Goal: Task Accomplishment & Management: Use online tool/utility

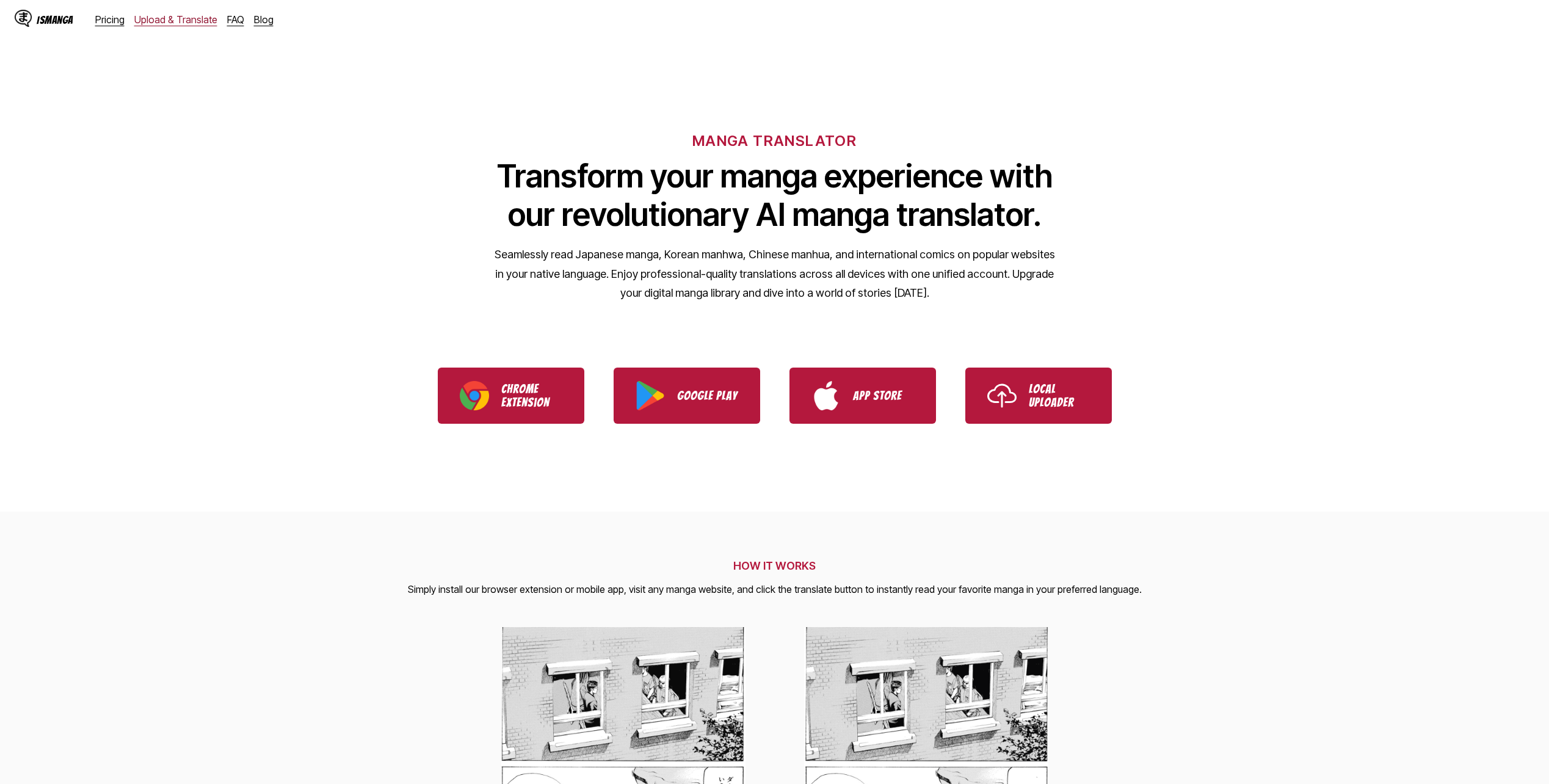
click at [150, 14] on link "Upload & Translate" at bounding box center [176, 19] width 83 height 12
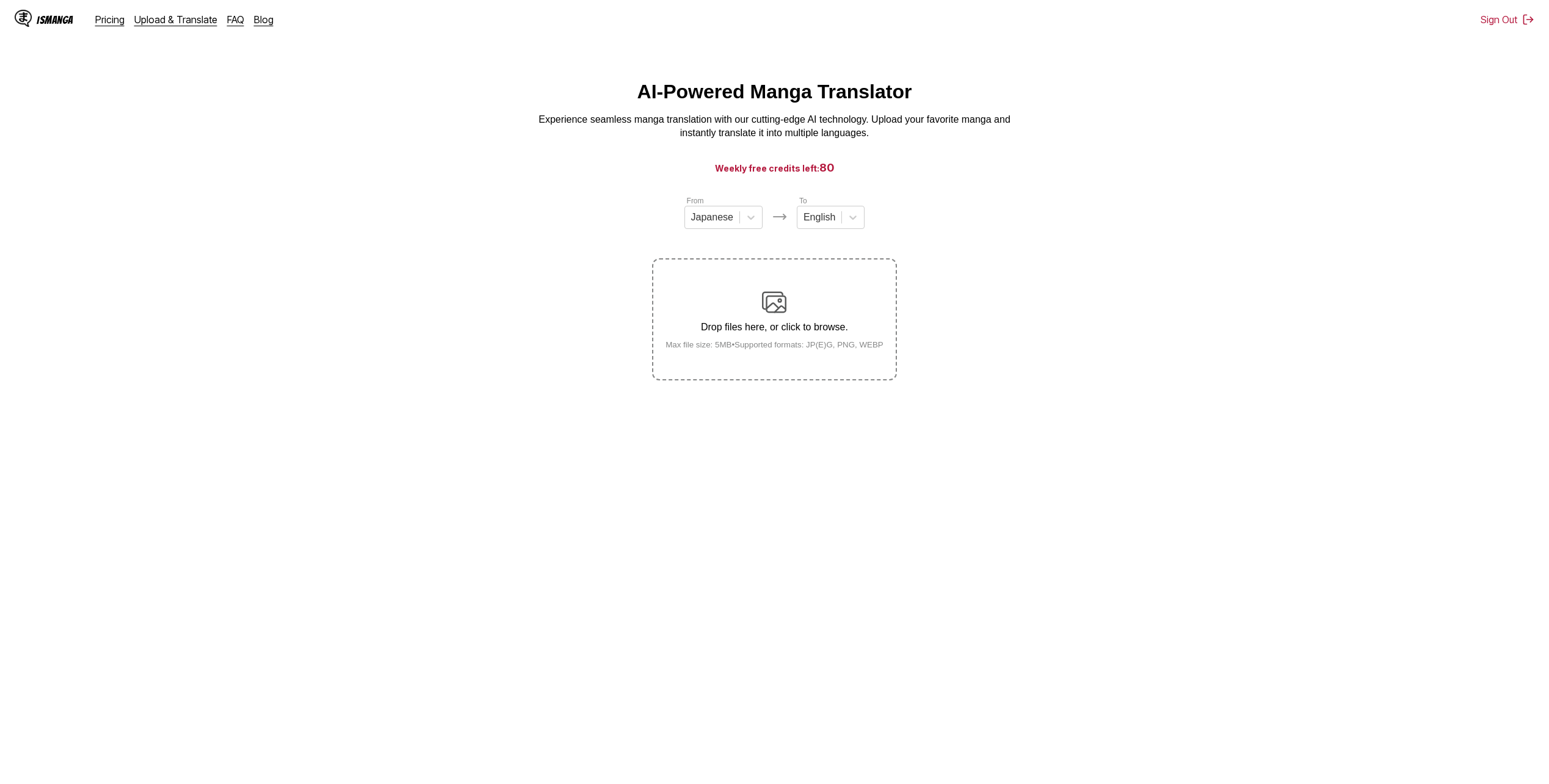
drag, startPoint x: 945, startPoint y: 426, endPoint x: 926, endPoint y: 425, distance: 19.0
click at [945, 426] on main "AI-Powered Manga Translator Experience seamless manga translation with our cutt…" at bounding box center [774, 433] width 1549 height 706
click at [672, 276] on label "Drop files here, or click to browse. Max file size: 5MB • Supported formats: JP…" at bounding box center [774, 319] width 242 height 119
click at [0, 0] on input "Drop files here, or click to browse. Max file size: 5MB • Supported formats: JP…" at bounding box center [0, 0] width 0 height 0
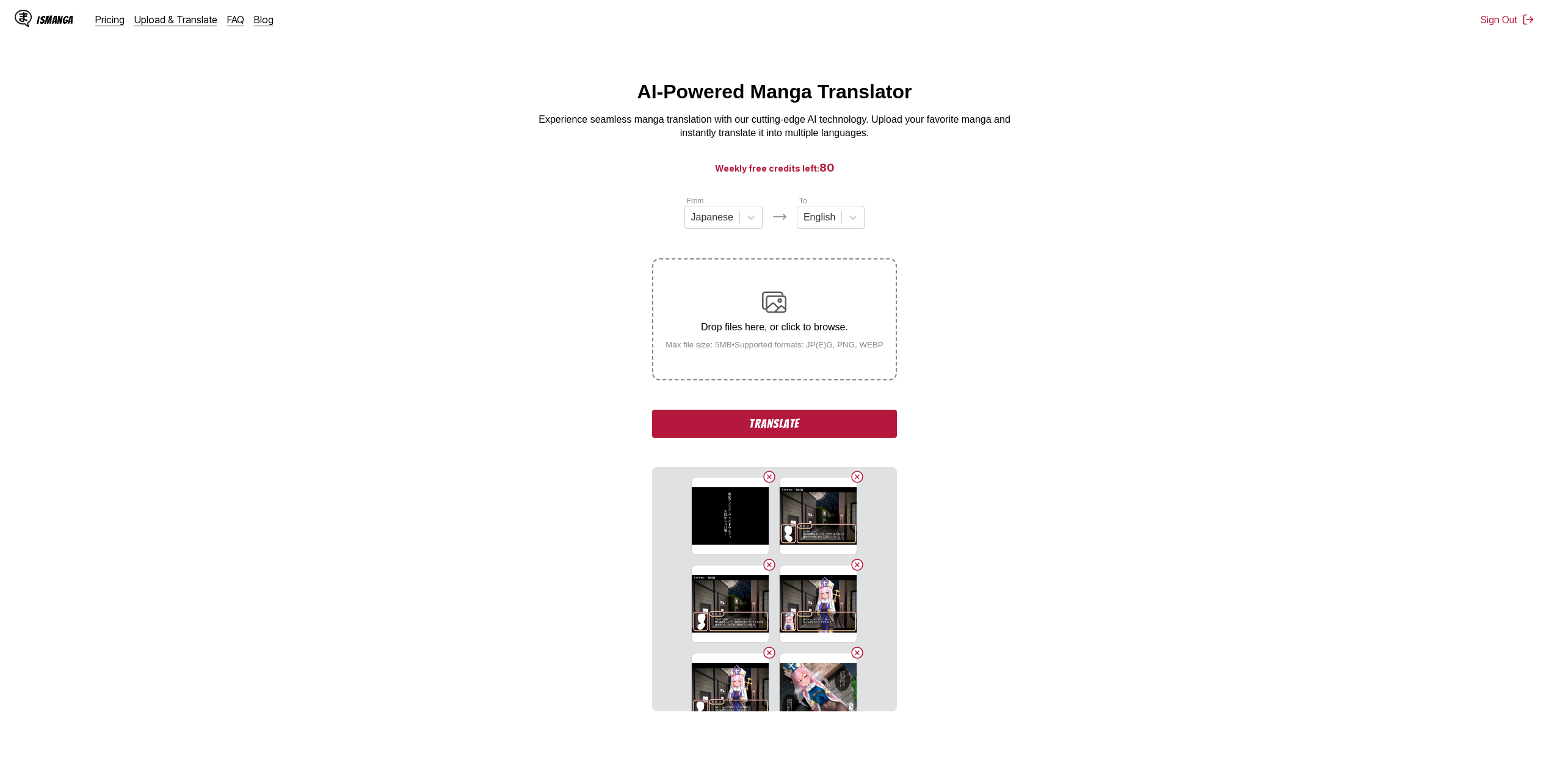
click at [792, 429] on button "Translate" at bounding box center [774, 423] width 244 height 28
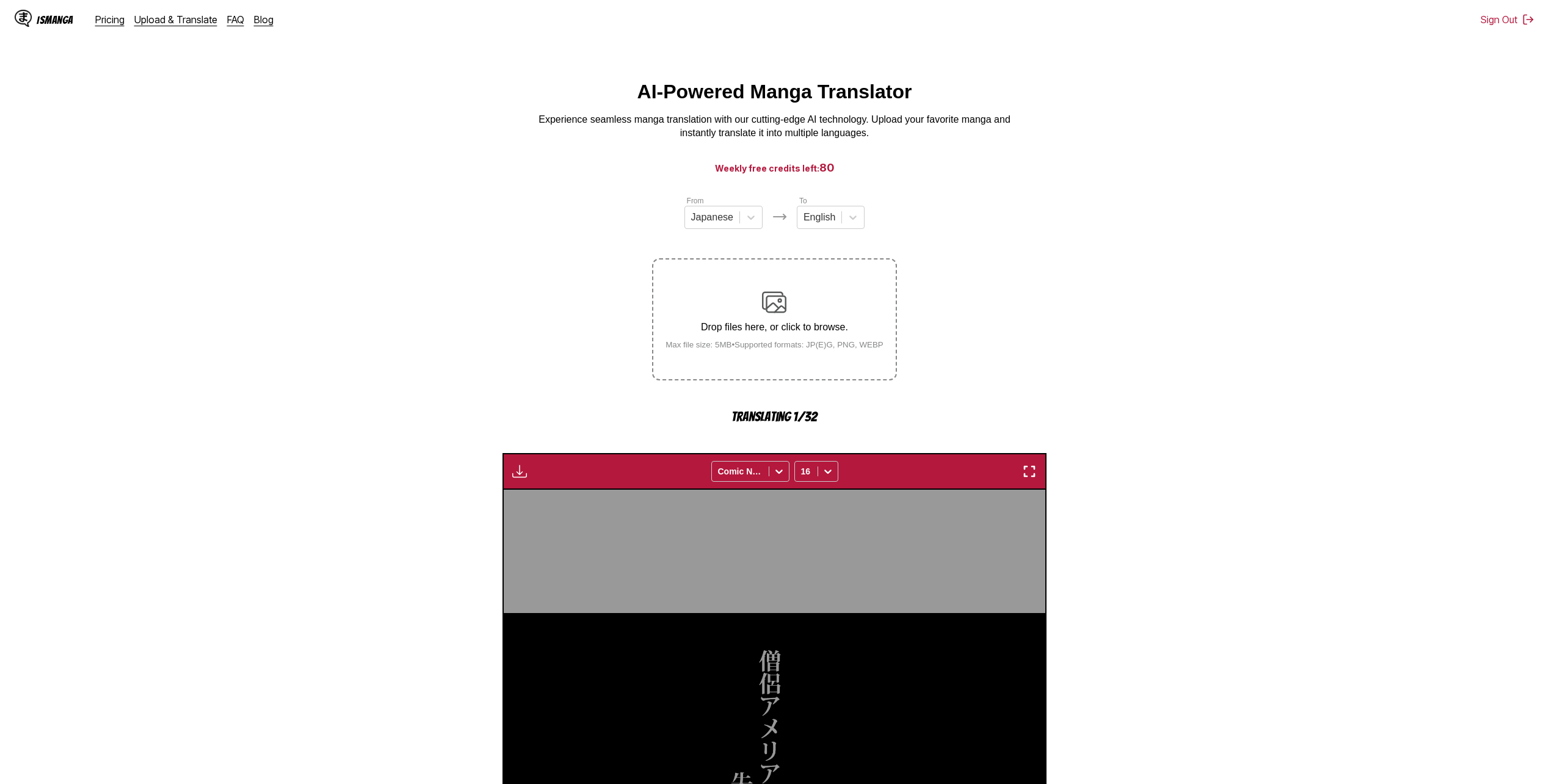
scroll to position [359, 0]
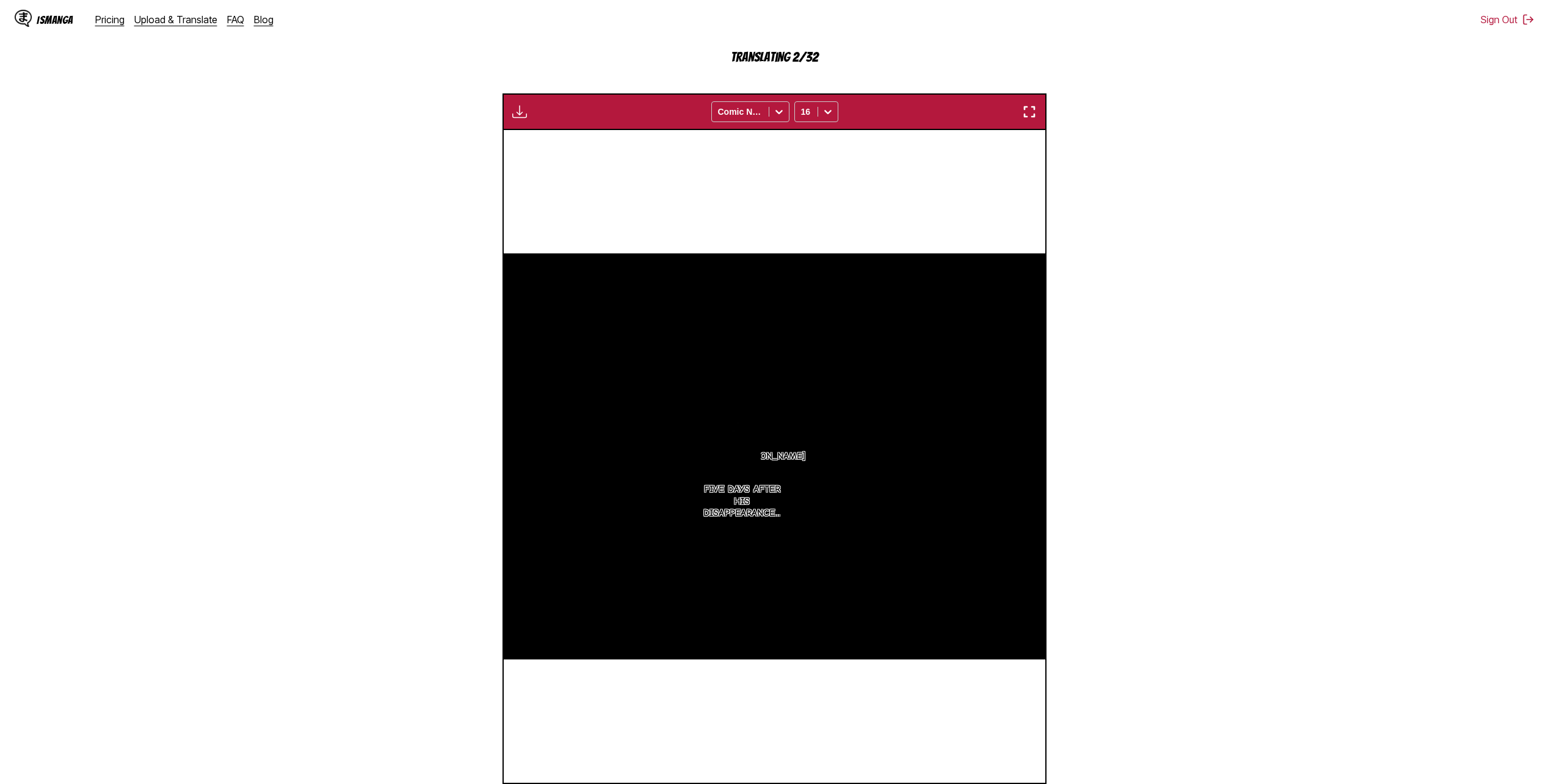
click at [1104, 429] on section "From Japanese To English Drop files here, or click to browse. Max file size: 5M…" at bounding box center [774, 326] width 1530 height 983
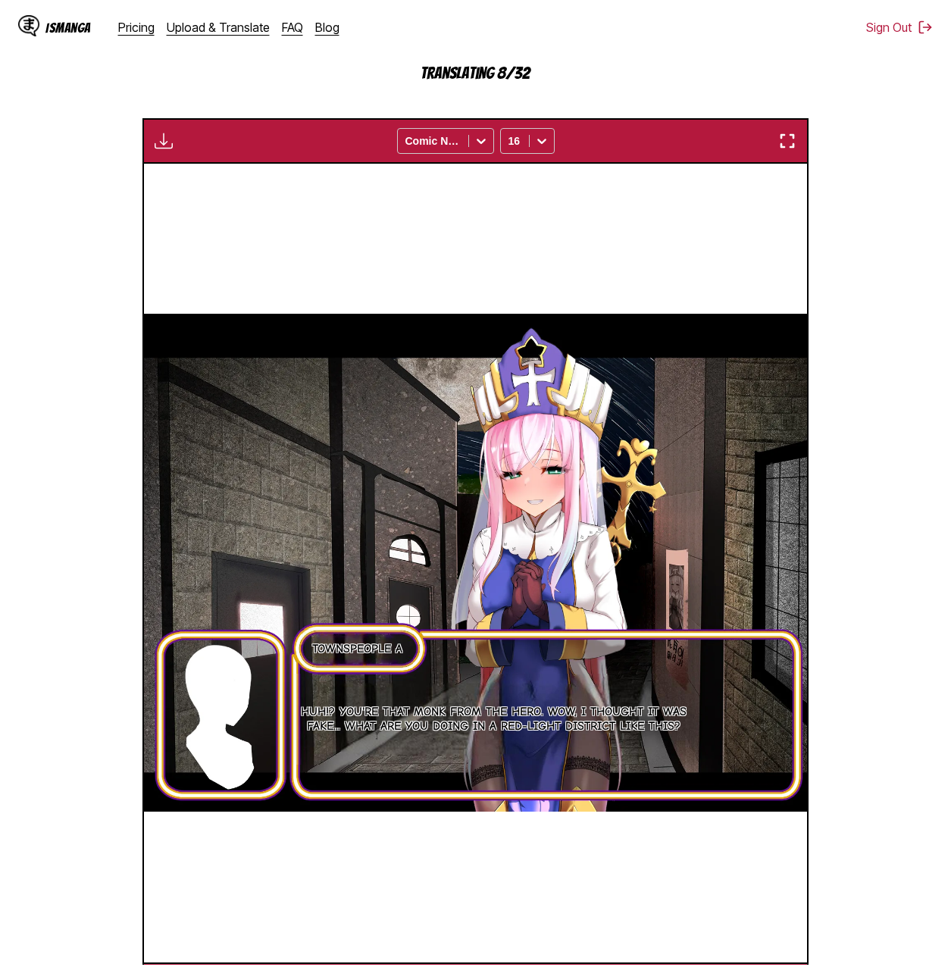
scroll to position [0, 2670]
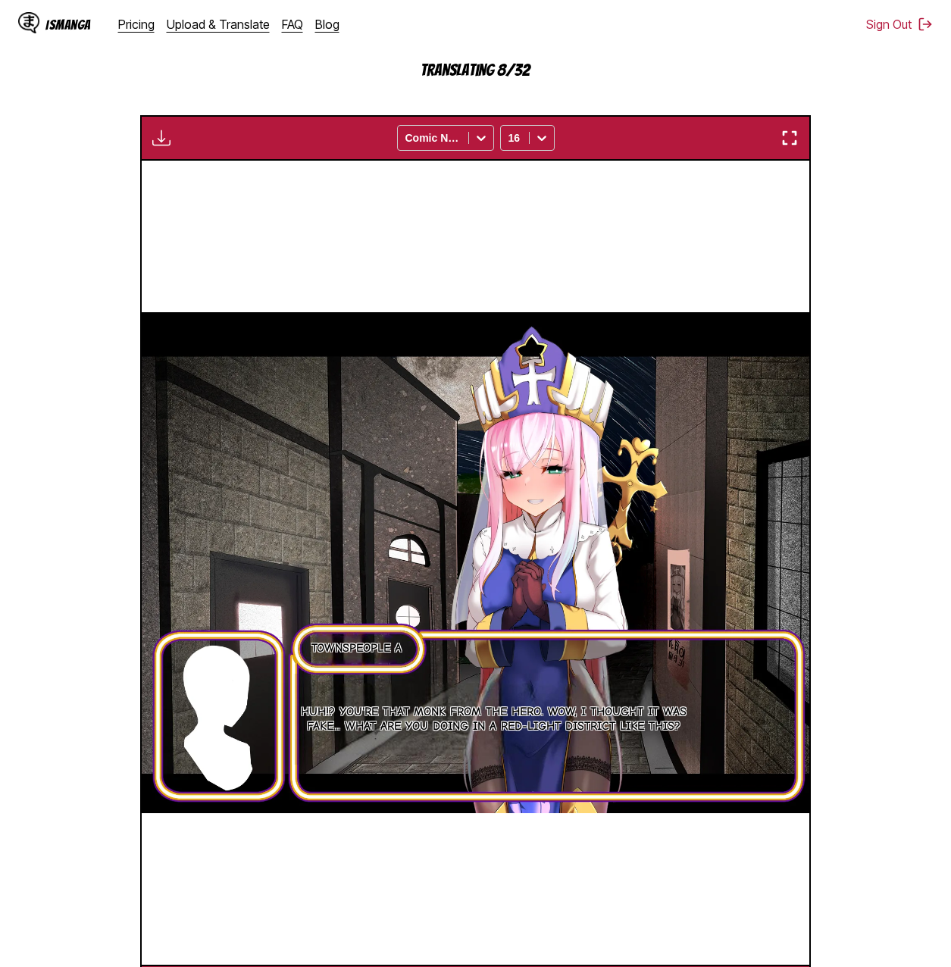
click at [903, 445] on section "From Japanese To English Drop files here, or click to browse. Max file size: 5M…" at bounding box center [475, 402] width 927 height 1214
click at [76, 408] on section "From Japanese To English Drop files here, or click to browse. Max file size: 5M…" at bounding box center [475, 402] width 927 height 1214
click at [86, 273] on section "From Japanese To English Drop files here, or click to browse. Max file size: 5M…" at bounding box center [475, 402] width 927 height 1214
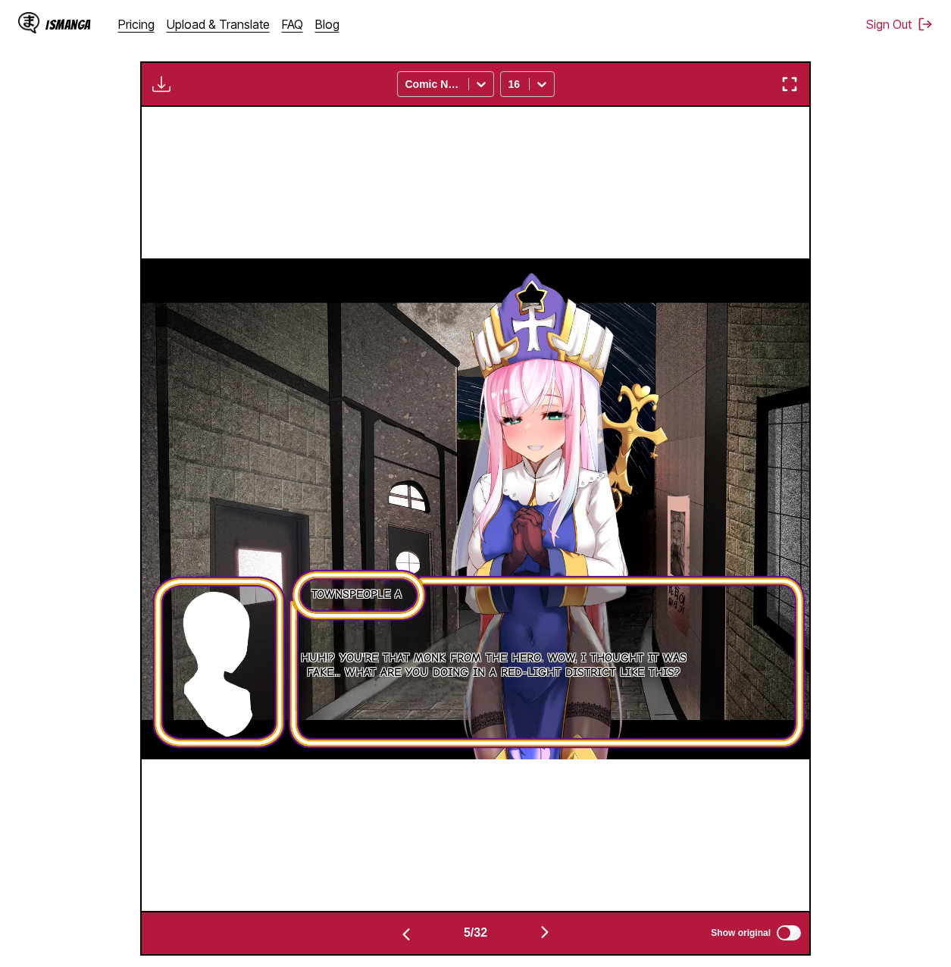
click at [885, 625] on section "From Japanese To English Drop files here, or click to browse. Max file size: 5M…" at bounding box center [475, 375] width 927 height 1161
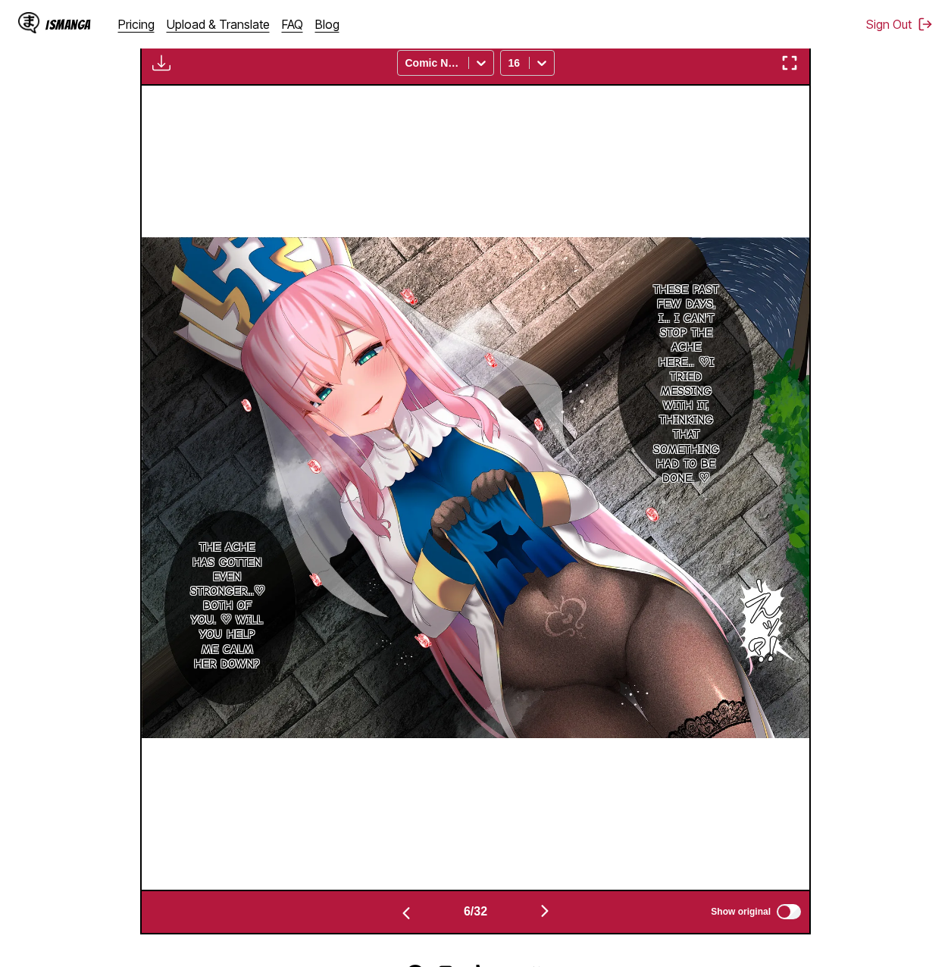
scroll to position [0, 4005]
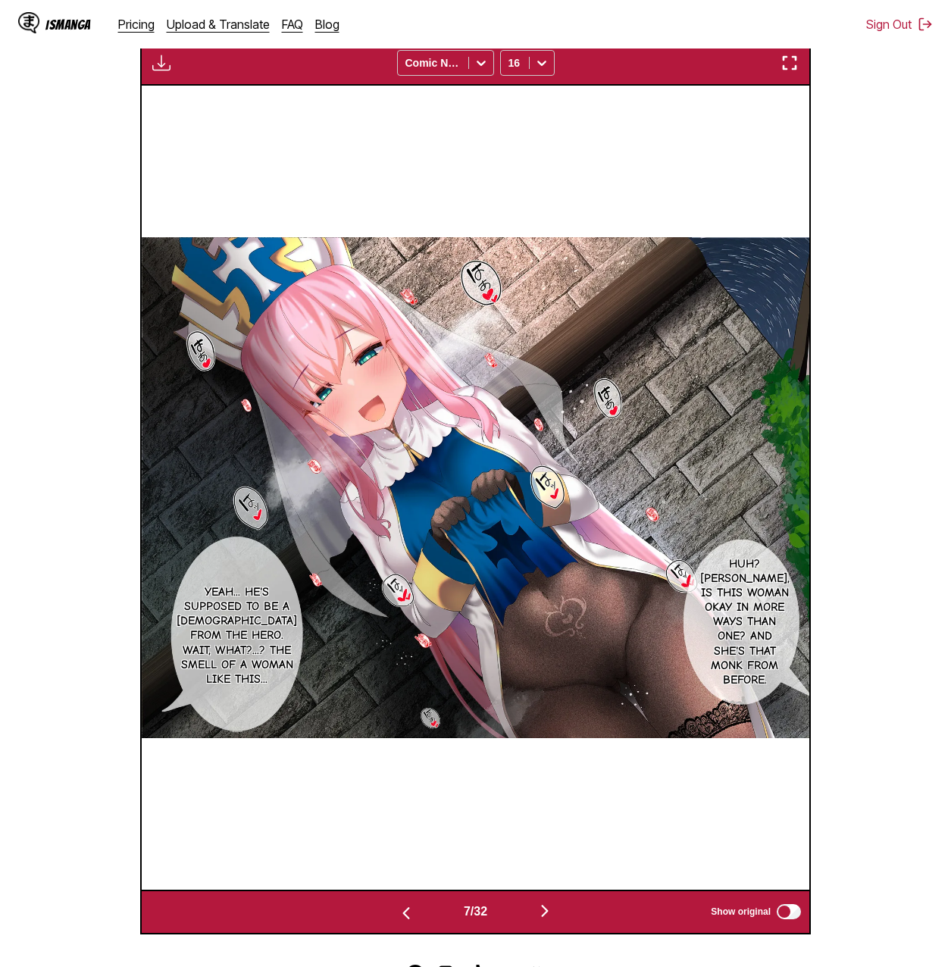
click at [896, 629] on section "From Japanese To English Drop files here, or click to browse. Max file size: 5M…" at bounding box center [475, 353] width 927 height 1161
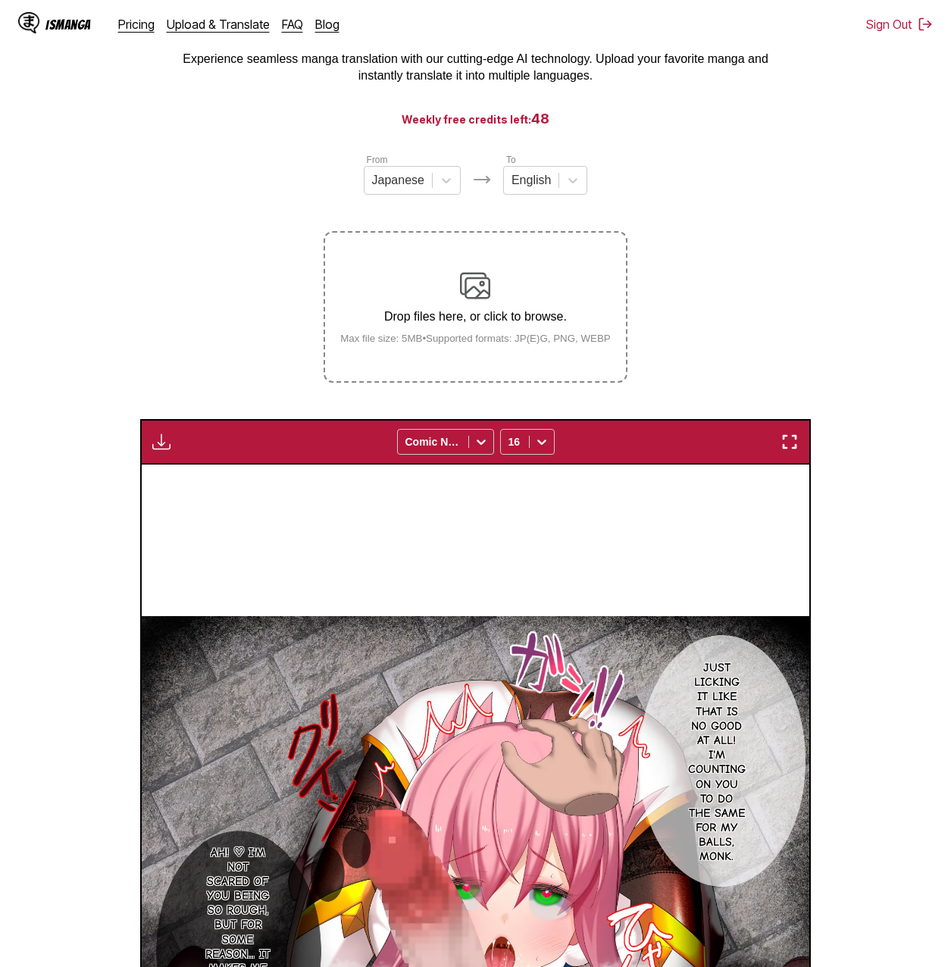
scroll to position [0, 0]
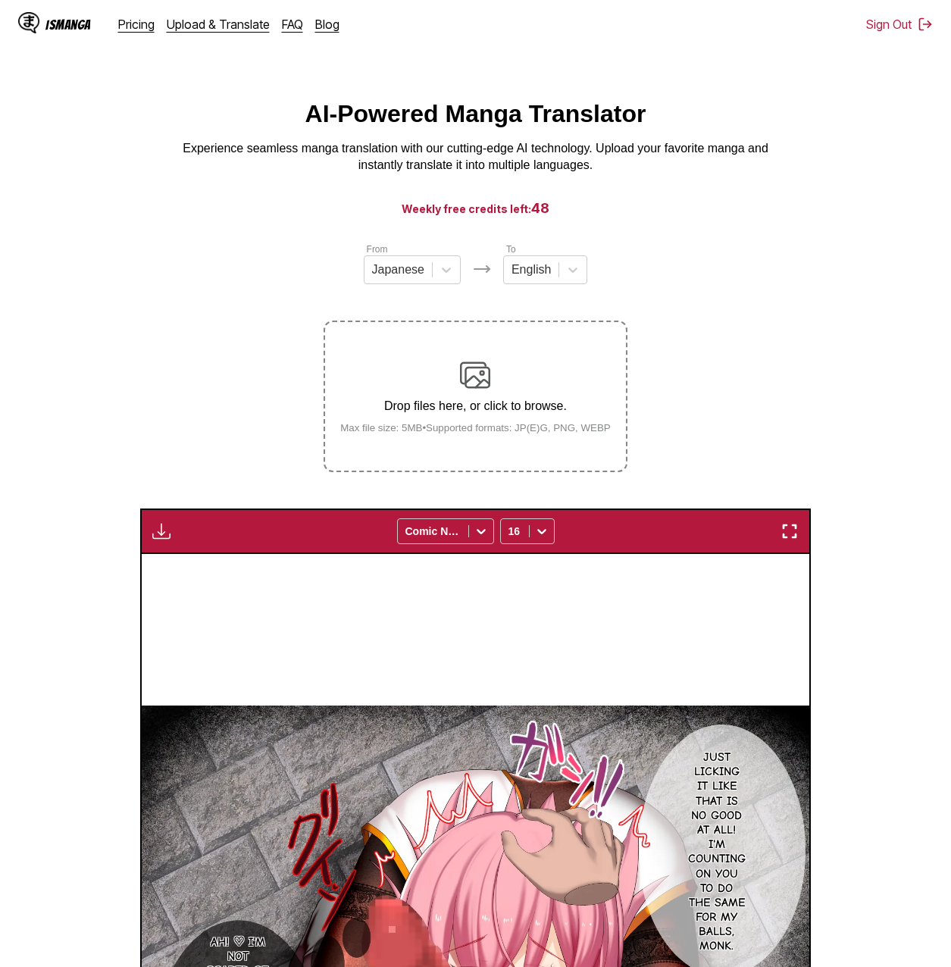
click at [167, 530] on img "button" at bounding box center [161, 531] width 18 height 18
click at [211, 577] on button "Download All" at bounding box center [202, 582] width 97 height 36
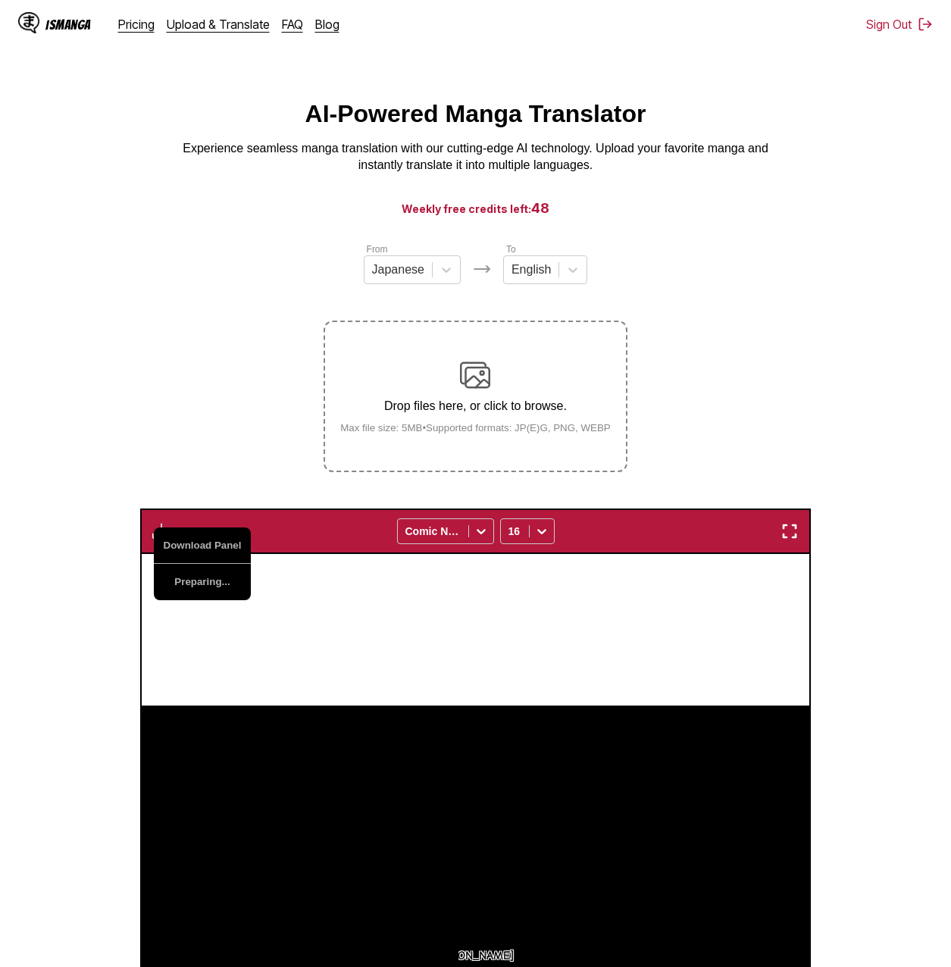
scroll to position [0, 12681]
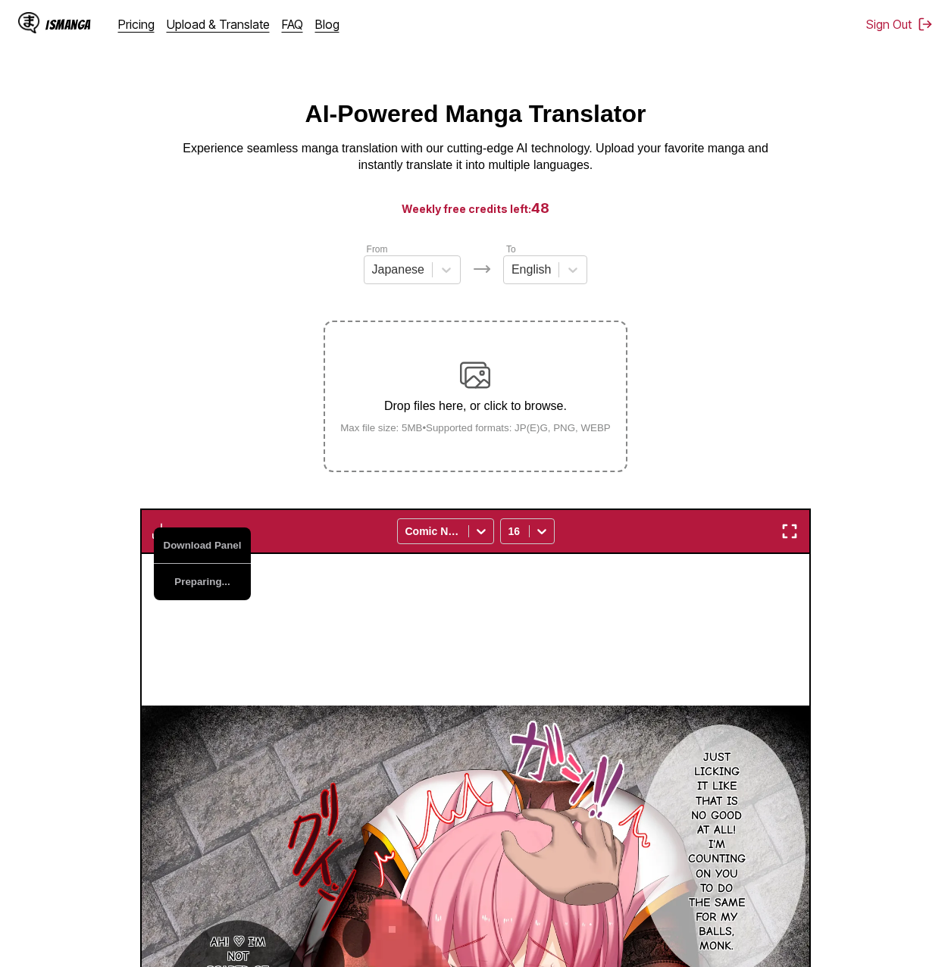
click at [227, 392] on section "From Japanese To English Drop files here, or click to browse. Max file size: 5M…" at bounding box center [475, 822] width 927 height 1161
click at [152, 452] on section "From Japanese To English Drop files here, or click to browse. Max file size: 5M…" at bounding box center [475, 822] width 927 height 1161
drag, startPoint x: 139, startPoint y: 425, endPoint x: 117, endPoint y: 380, distance: 50.2
click at [117, 380] on section "From Japanese To English Drop files here, or click to browse. Max file size: 5M…" at bounding box center [475, 822] width 927 height 1161
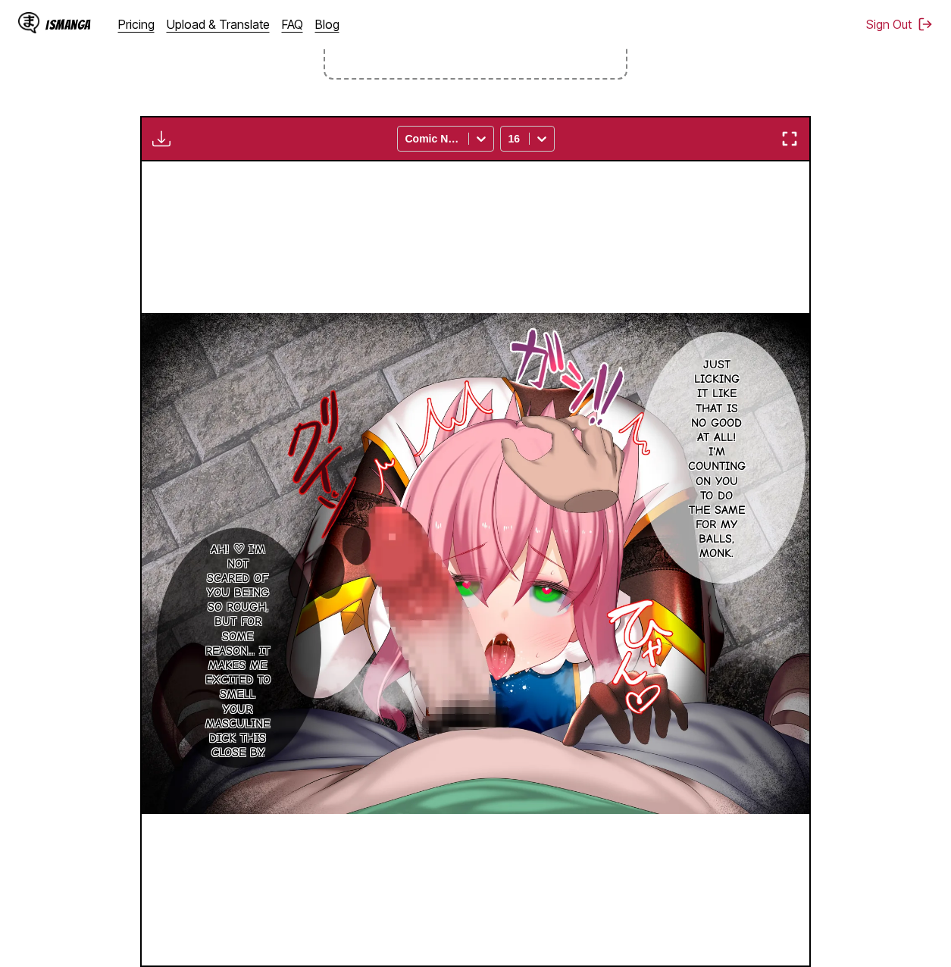
drag, startPoint x: 446, startPoint y: 170, endPoint x: 461, endPoint y: 185, distance: 21.4
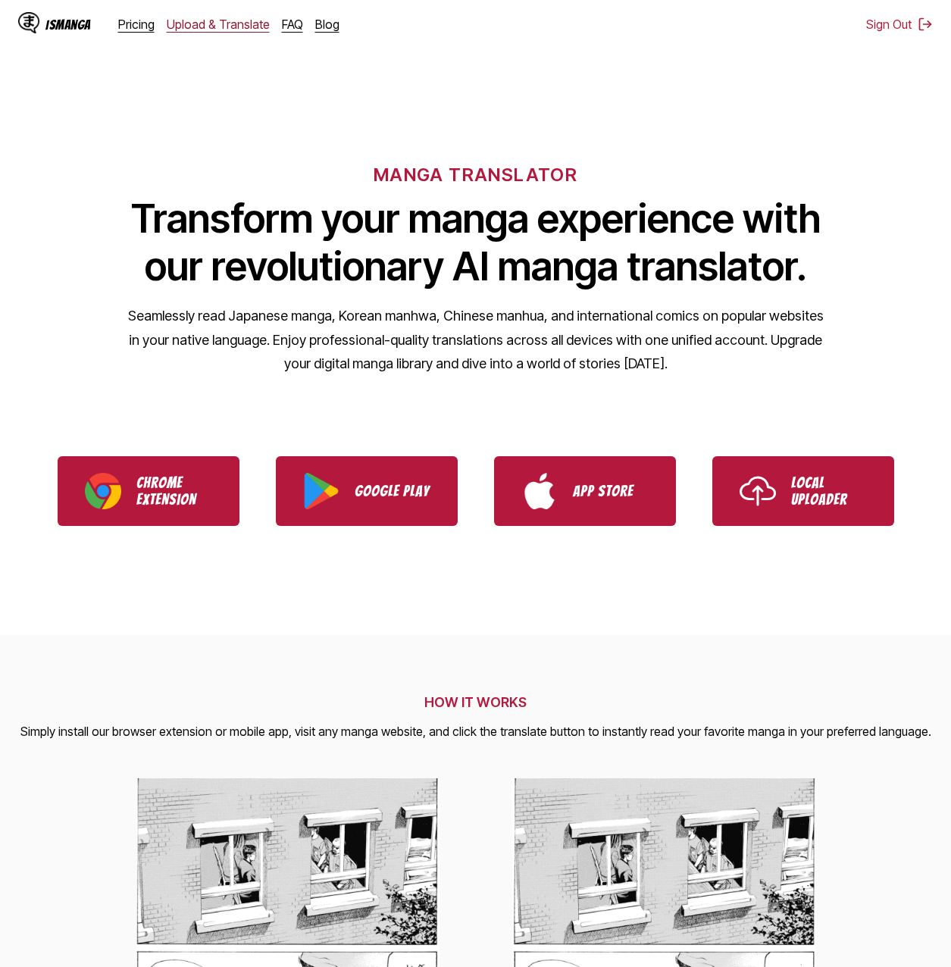
click at [194, 28] on link "Upload & Translate" at bounding box center [218, 24] width 103 height 15
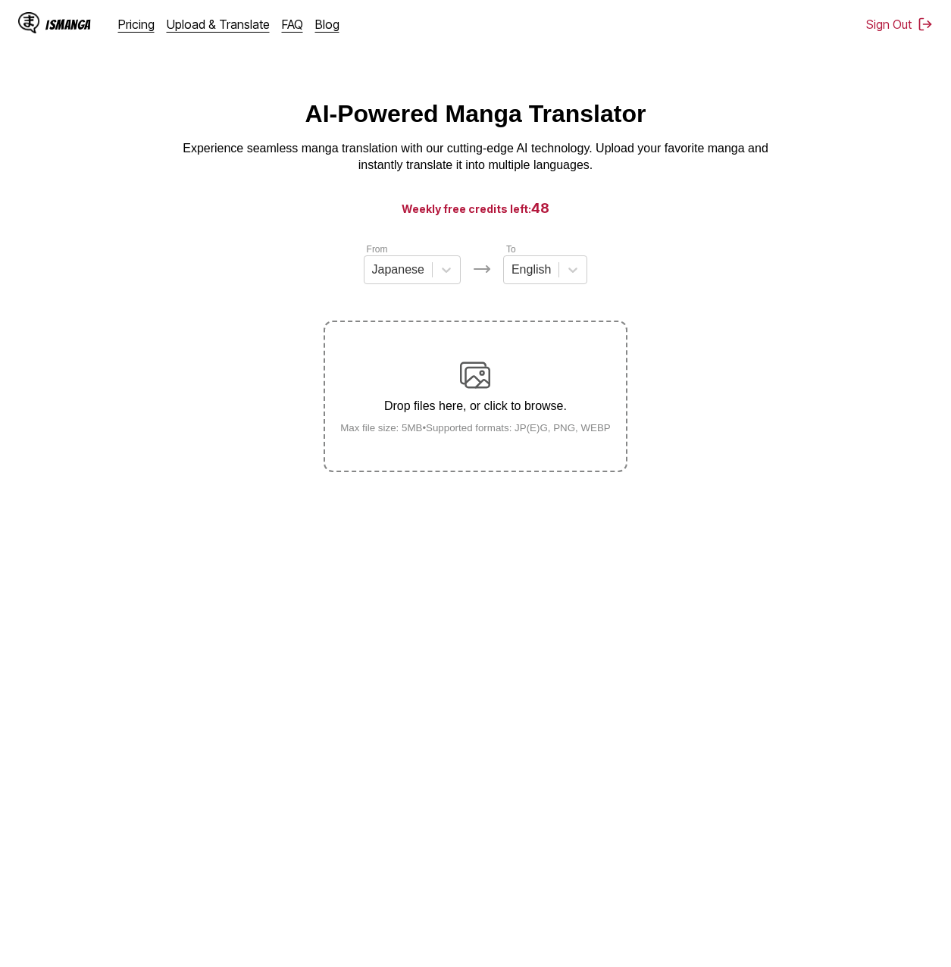
click at [505, 383] on div "Drop files here, or click to browse. Max file size: 5MB • Supported formats: JP…" at bounding box center [475, 396] width 295 height 73
click at [0, 0] on input "Drop files here, or click to browse. Max file size: 5MB • Supported formats: JP…" at bounding box center [0, 0] width 0 height 0
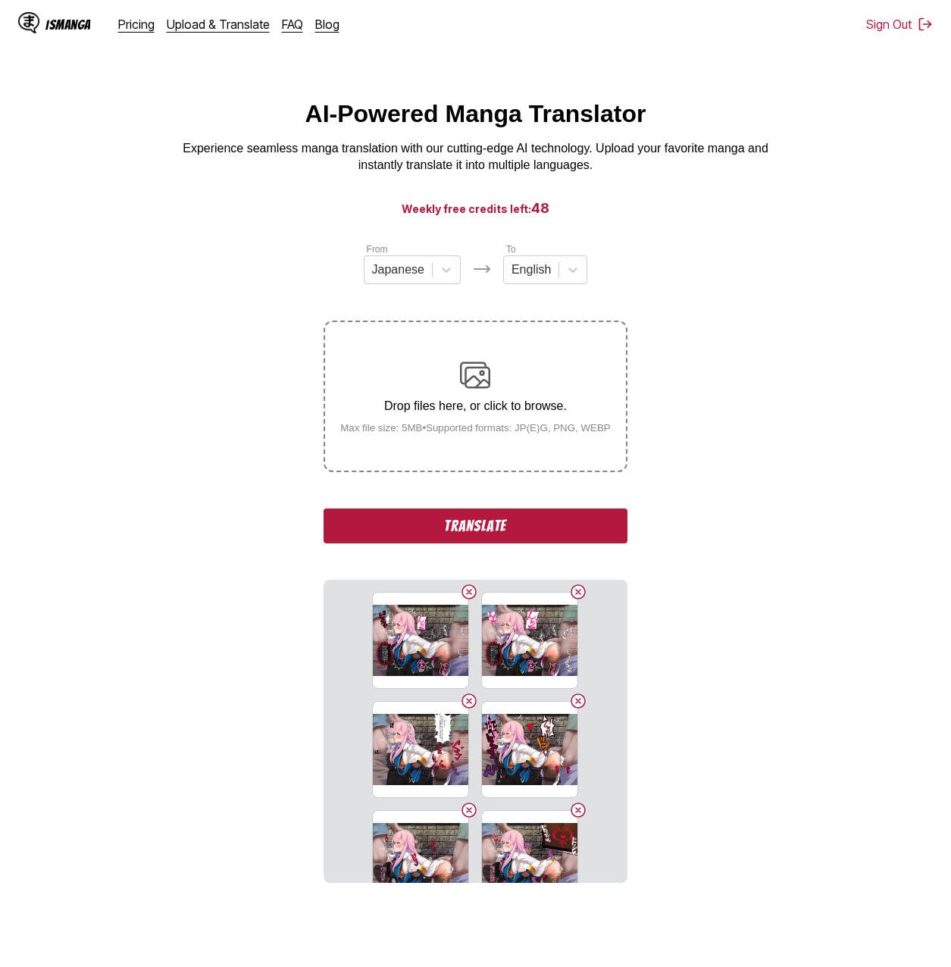
click at [519, 526] on button "Translate" at bounding box center [474, 525] width 303 height 35
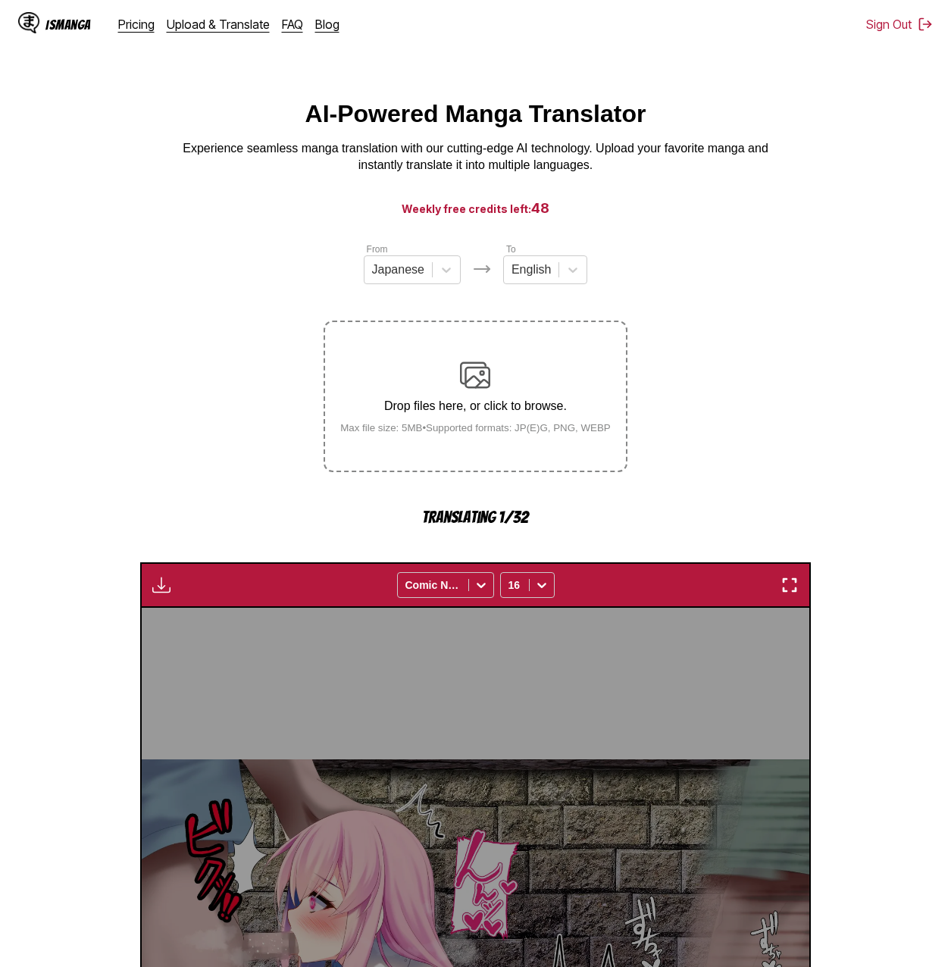
scroll to position [446, 0]
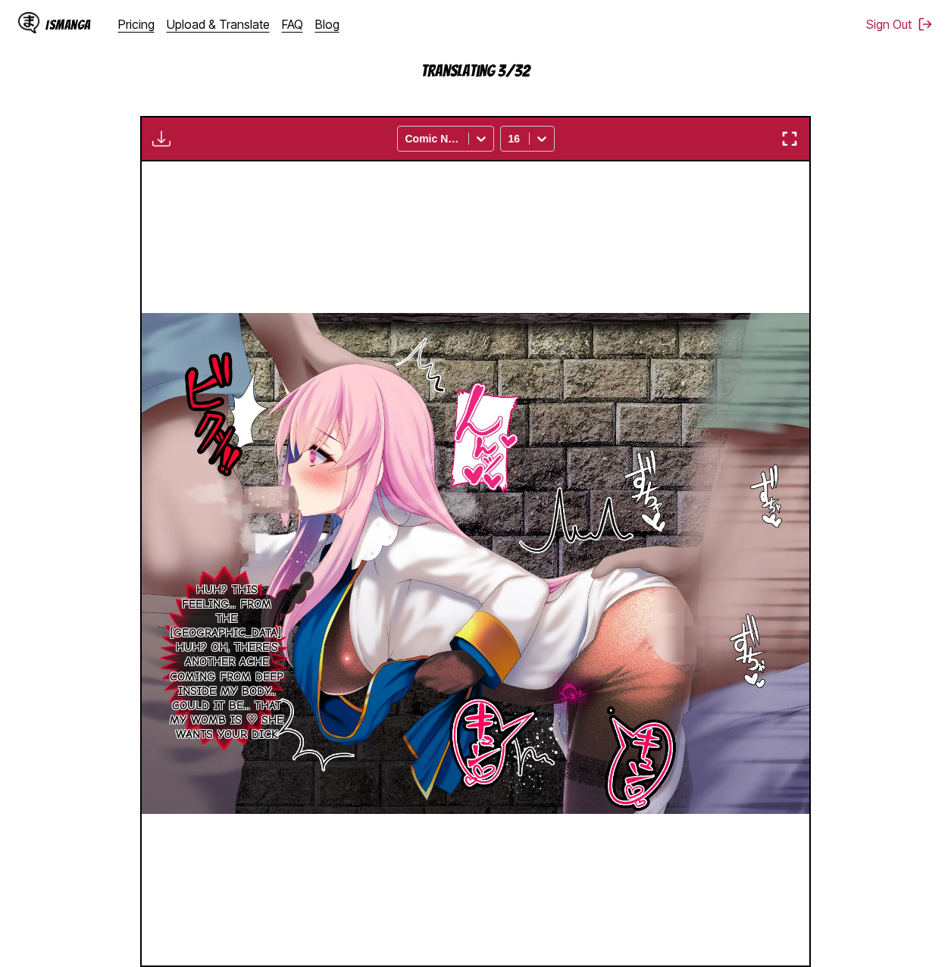
click at [867, 830] on section "From Japanese To English Drop files here, or click to browse. Max file size: 5M…" at bounding box center [475, 402] width 927 height 1214
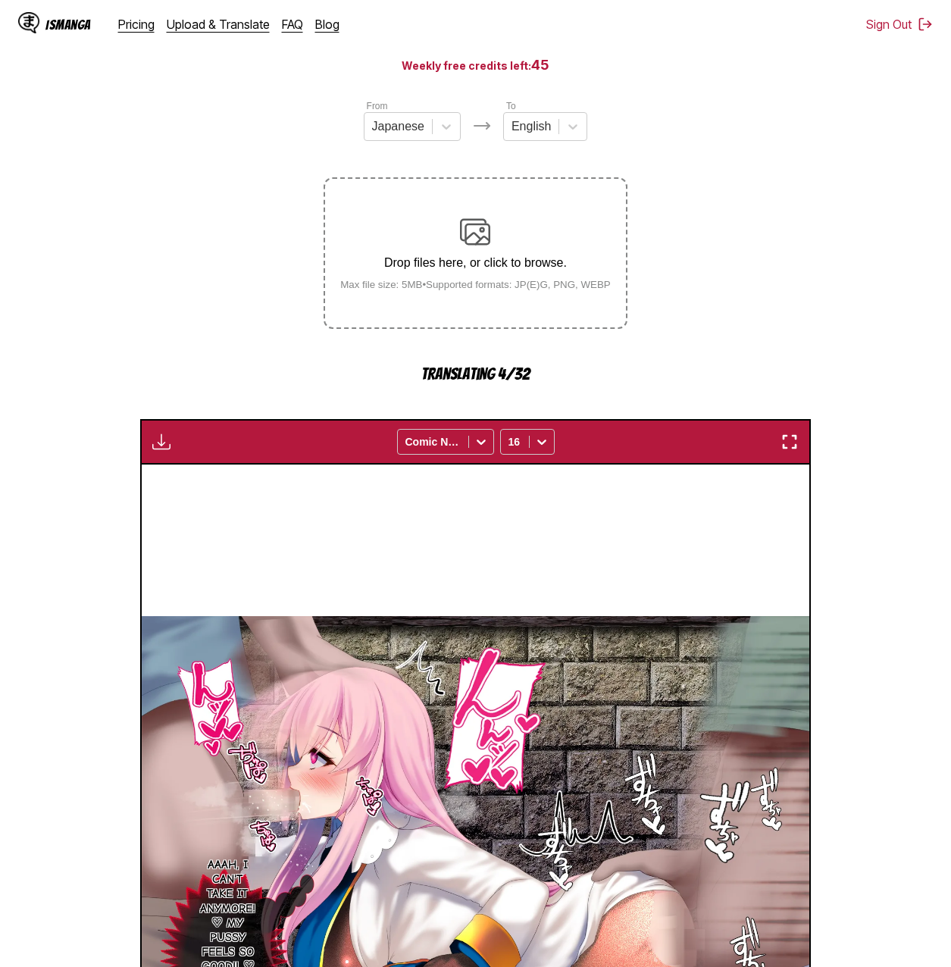
scroll to position [0, 0]
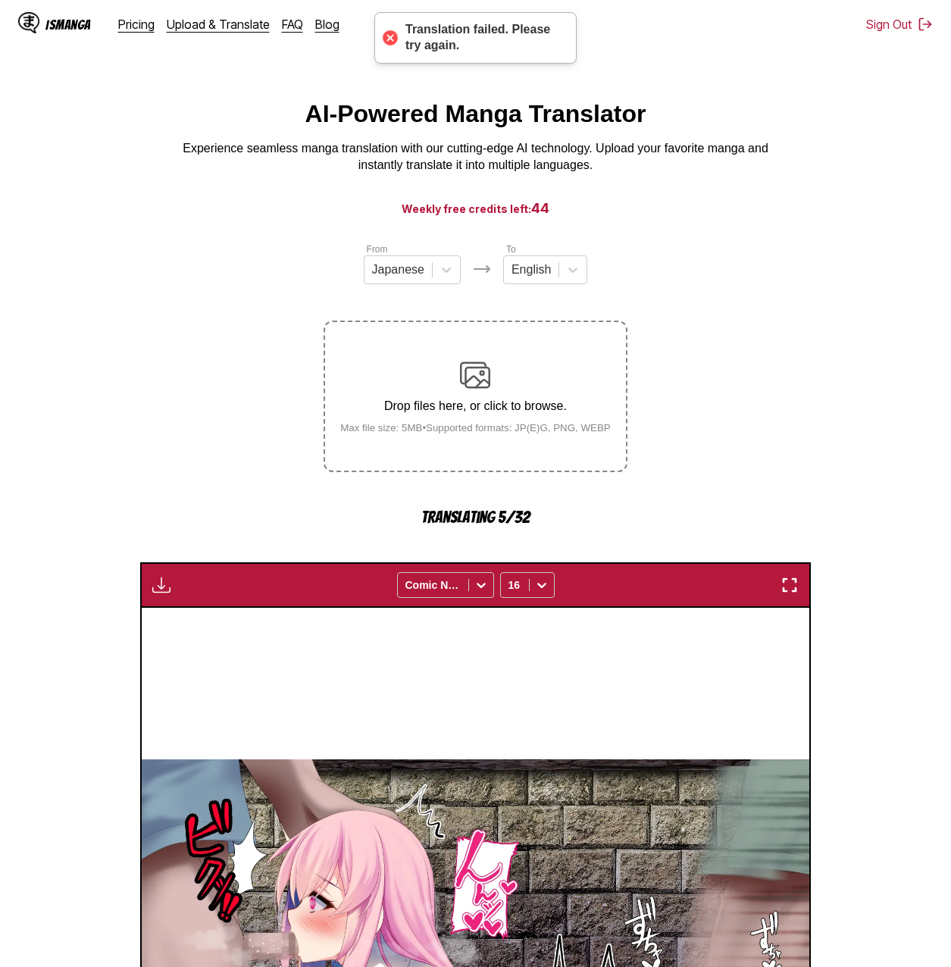
scroll to position [0, 667]
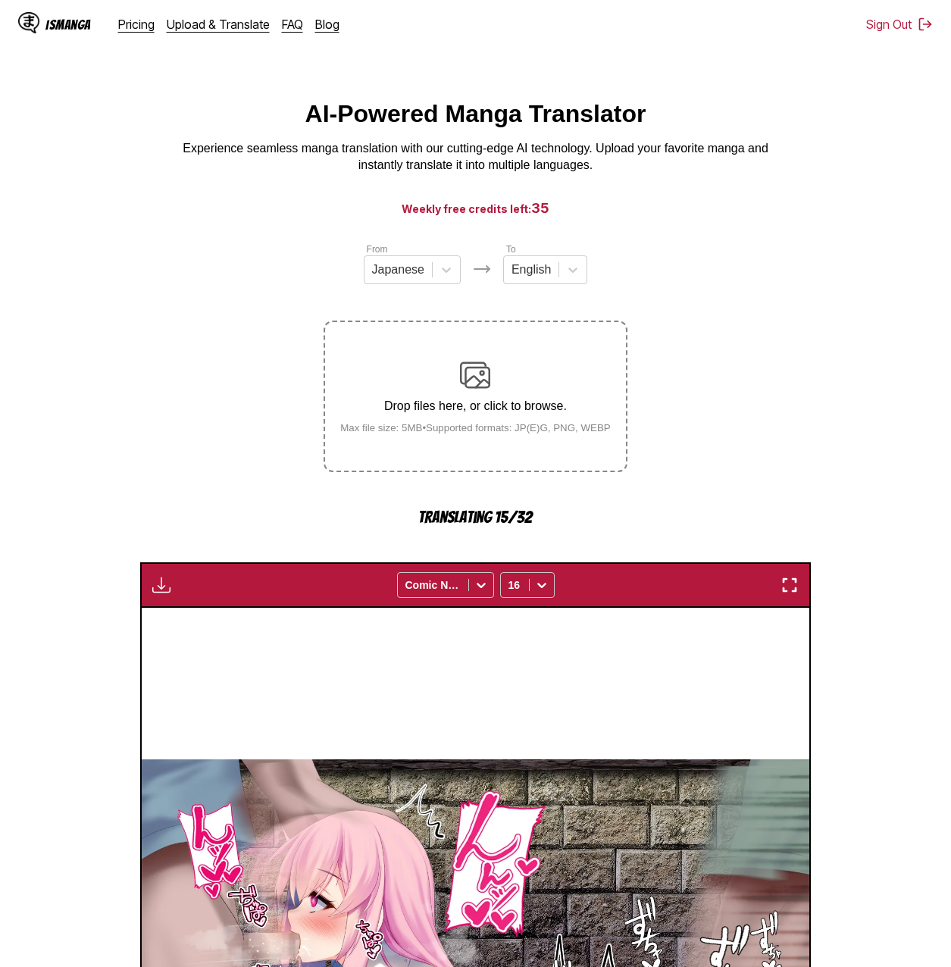
click at [234, 298] on section "From Japanese To English Drop files here, or click to browse. Max file size: 5M…" at bounding box center [475, 849] width 927 height 1214
drag, startPoint x: 235, startPoint y: 298, endPoint x: 176, endPoint y: 267, distance: 66.8
click at [177, 267] on section "From Japanese To English Drop files here, or click to browse. Max file size: 5M…" at bounding box center [475, 849] width 927 height 1214
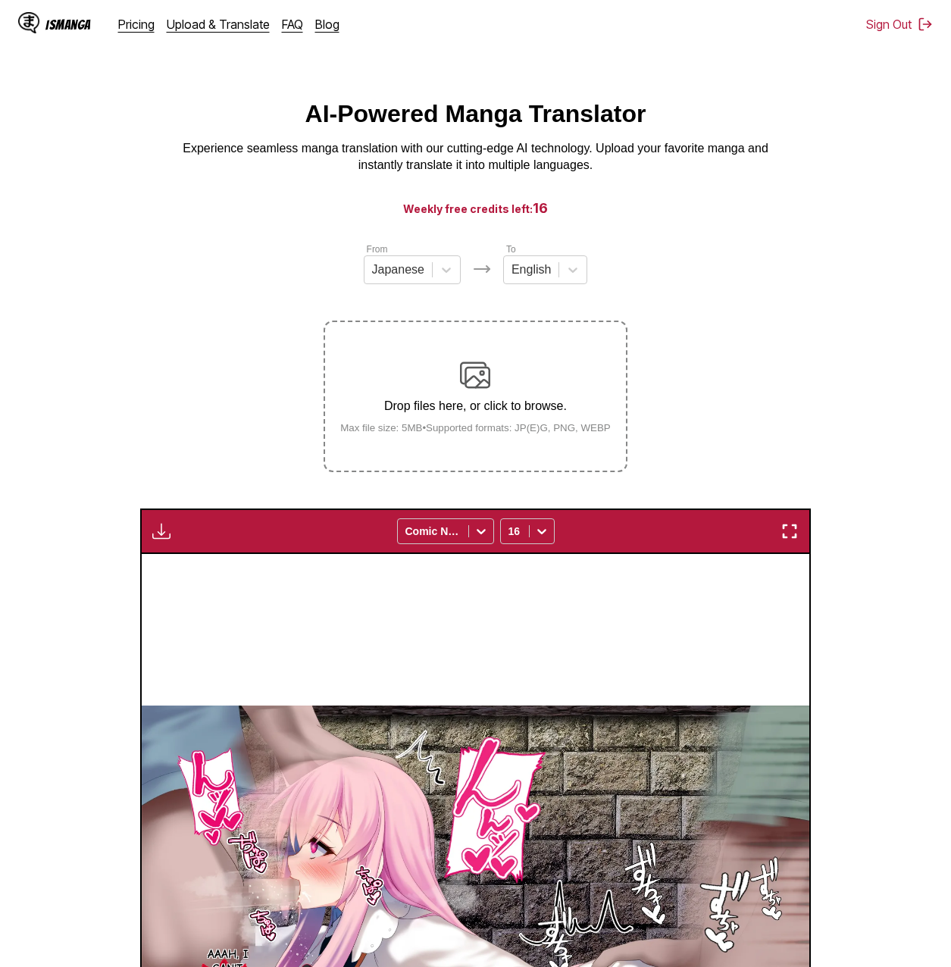
click at [898, 368] on section "From Japanese To English Drop files here, or click to browse. Max file size: 5M…" at bounding box center [475, 822] width 927 height 1161
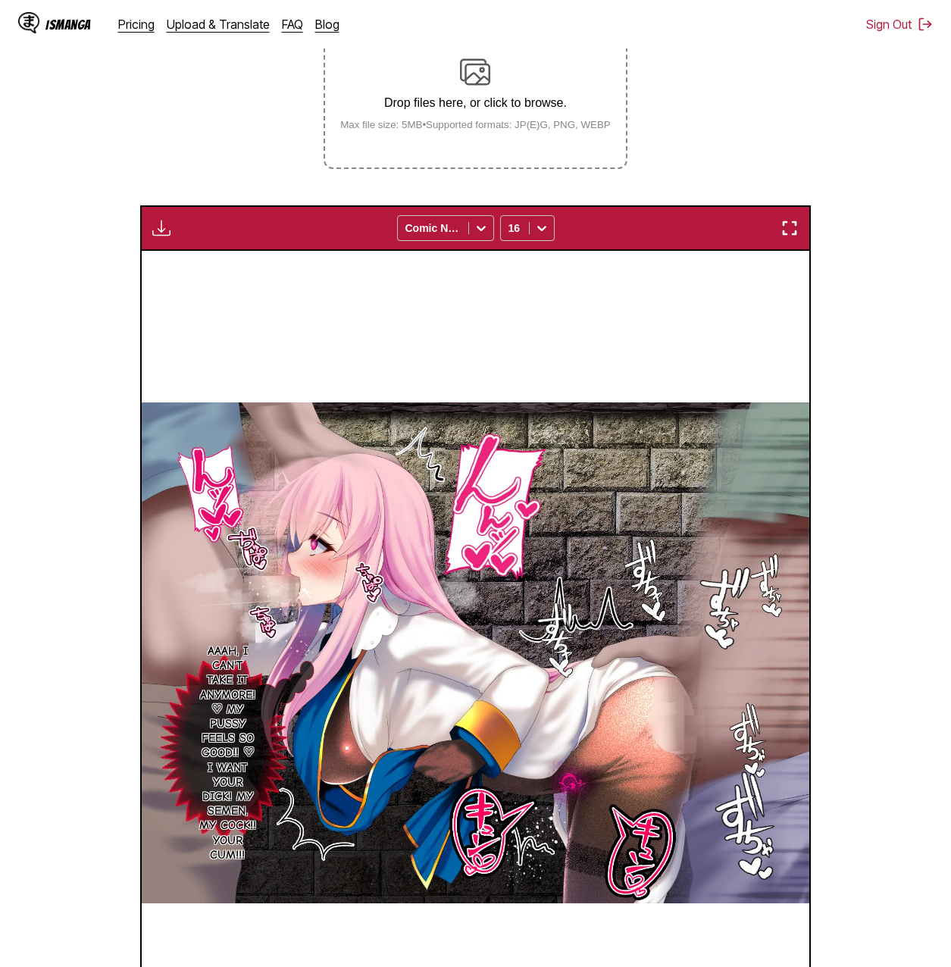
scroll to position [530, 0]
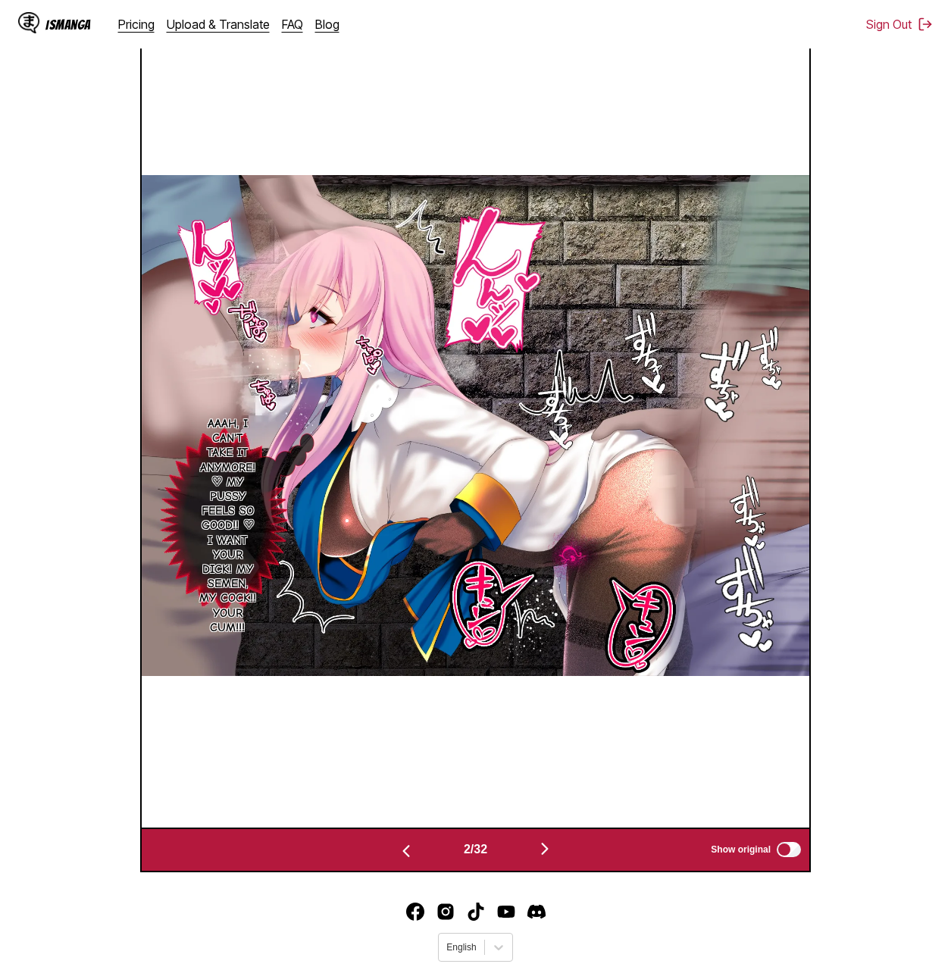
click at [902, 358] on section "From Japanese To English Drop files here, or click to browse. Max file size: 5M…" at bounding box center [475, 291] width 927 height 1161
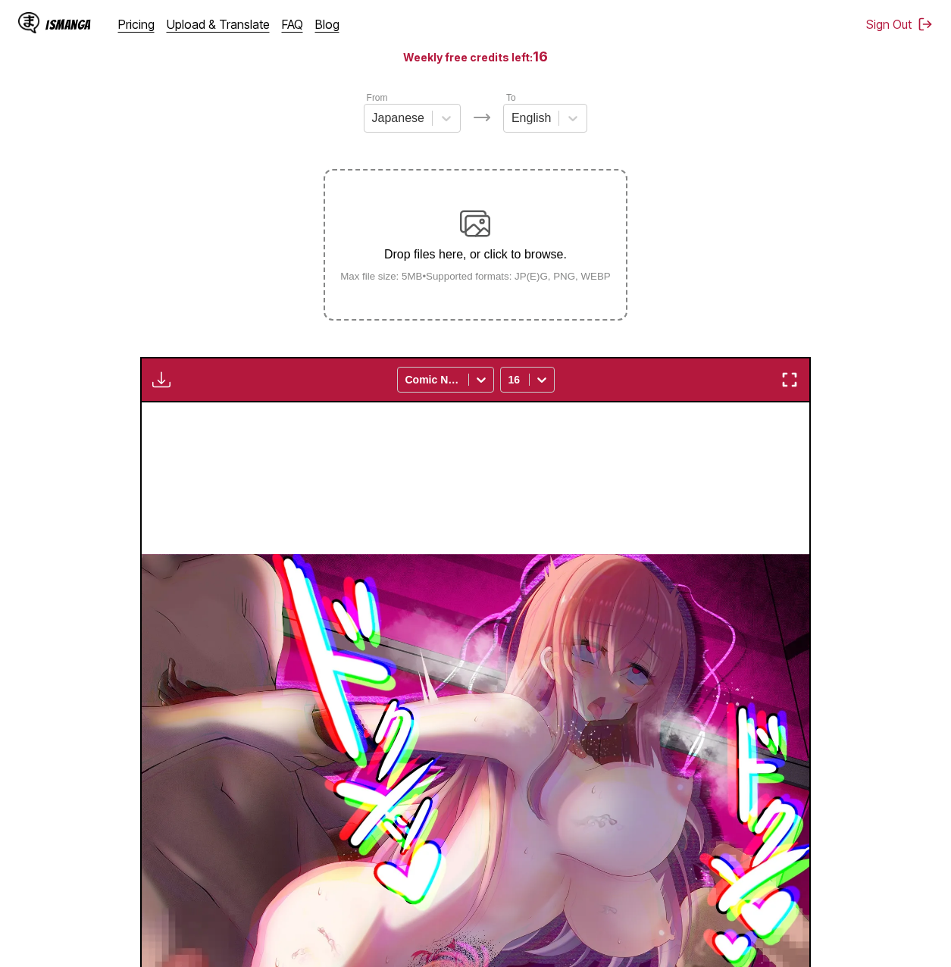
scroll to position [0, 0]
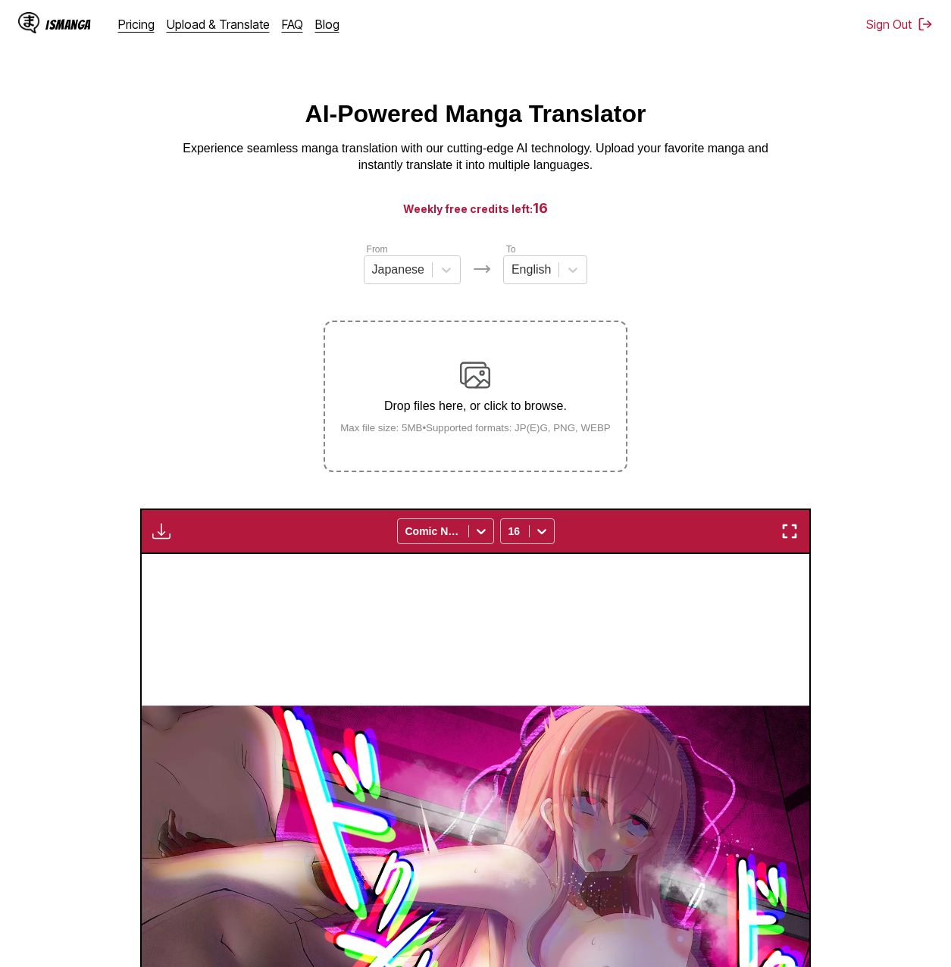
click at [163, 540] on img "button" at bounding box center [161, 531] width 18 height 18
click at [185, 577] on button "Download All" at bounding box center [202, 582] width 97 height 36
click at [764, 411] on section "From Japanese To English Drop files here, or click to browse. Max file size: 5M…" at bounding box center [475, 822] width 927 height 1161
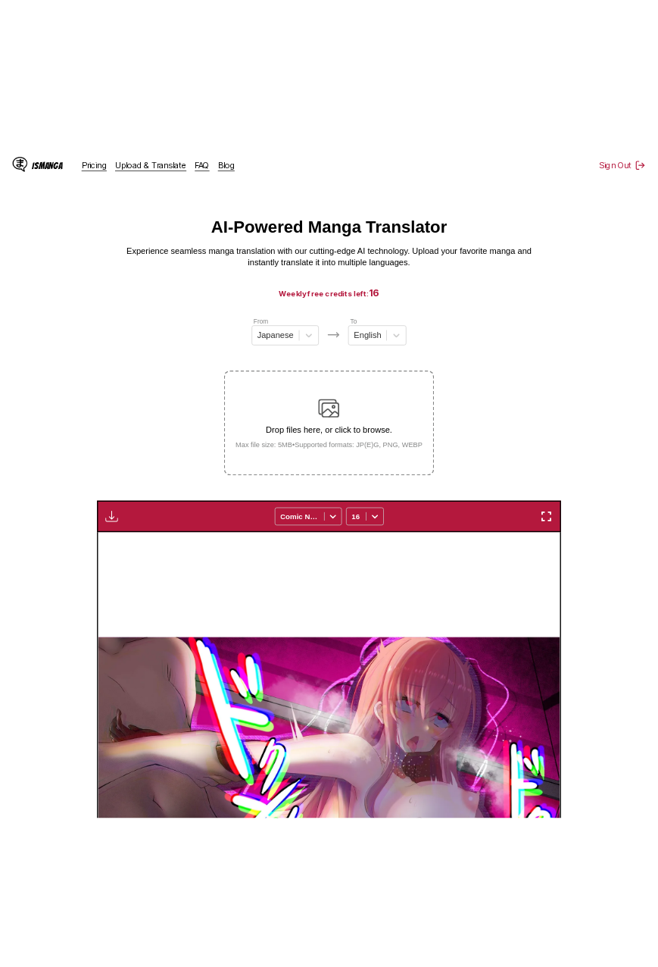
scroll to position [0, 18932]
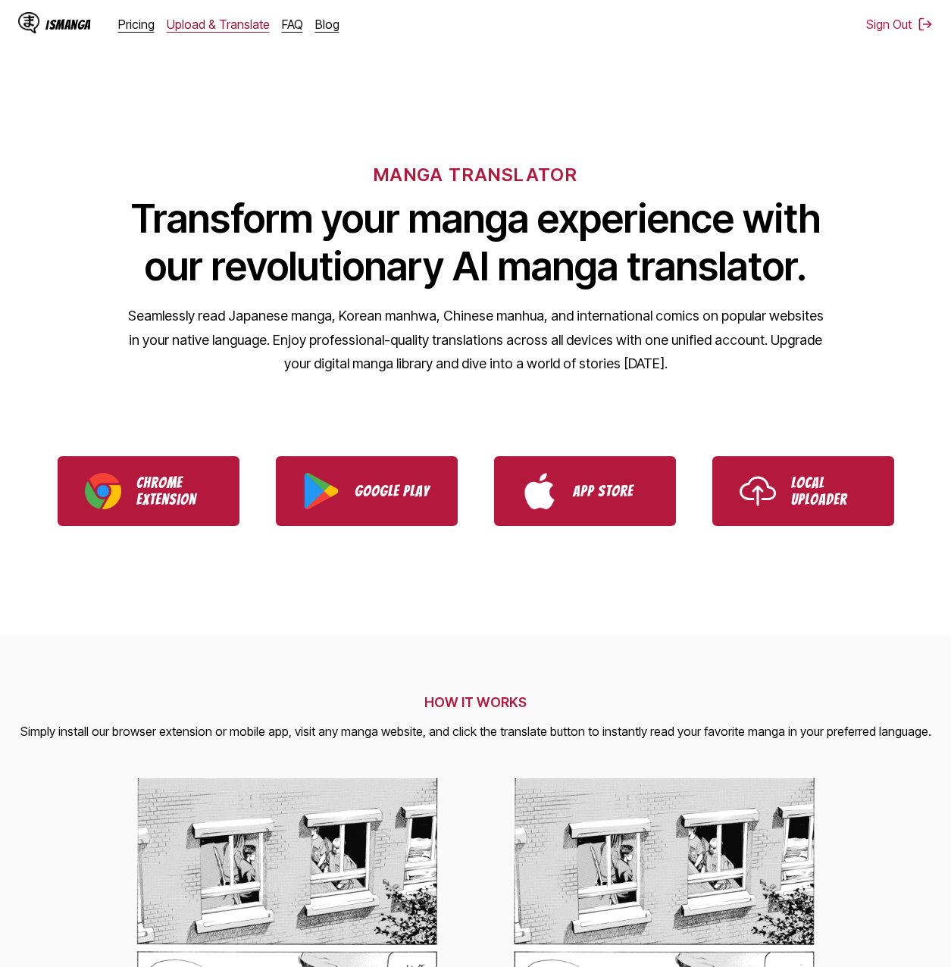
click at [205, 27] on link "Upload & Translate" at bounding box center [218, 24] width 103 height 15
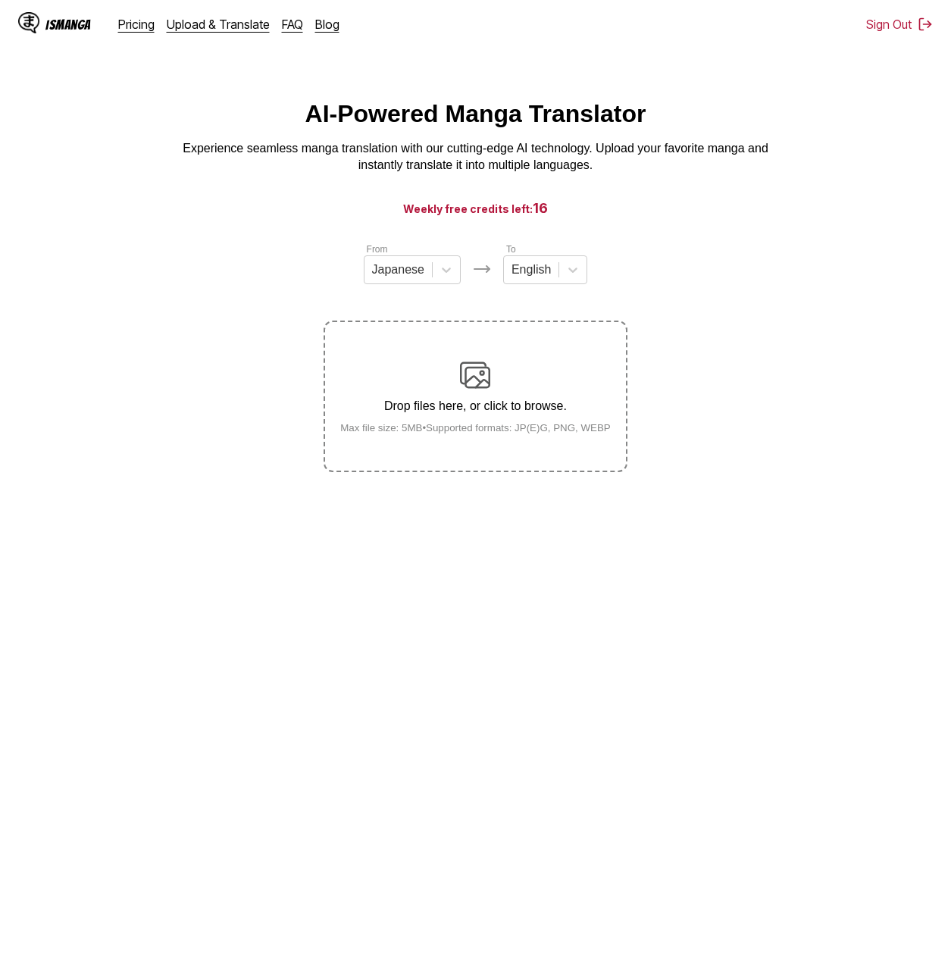
click at [440, 384] on div "Drop files here, or click to browse. Max file size: 5MB • Supported formats: JP…" at bounding box center [475, 396] width 295 height 73
click at [0, 0] on input "Drop files here, or click to browse. Max file size: 5MB • Supported formats: JP…" at bounding box center [0, 0] width 0 height 0
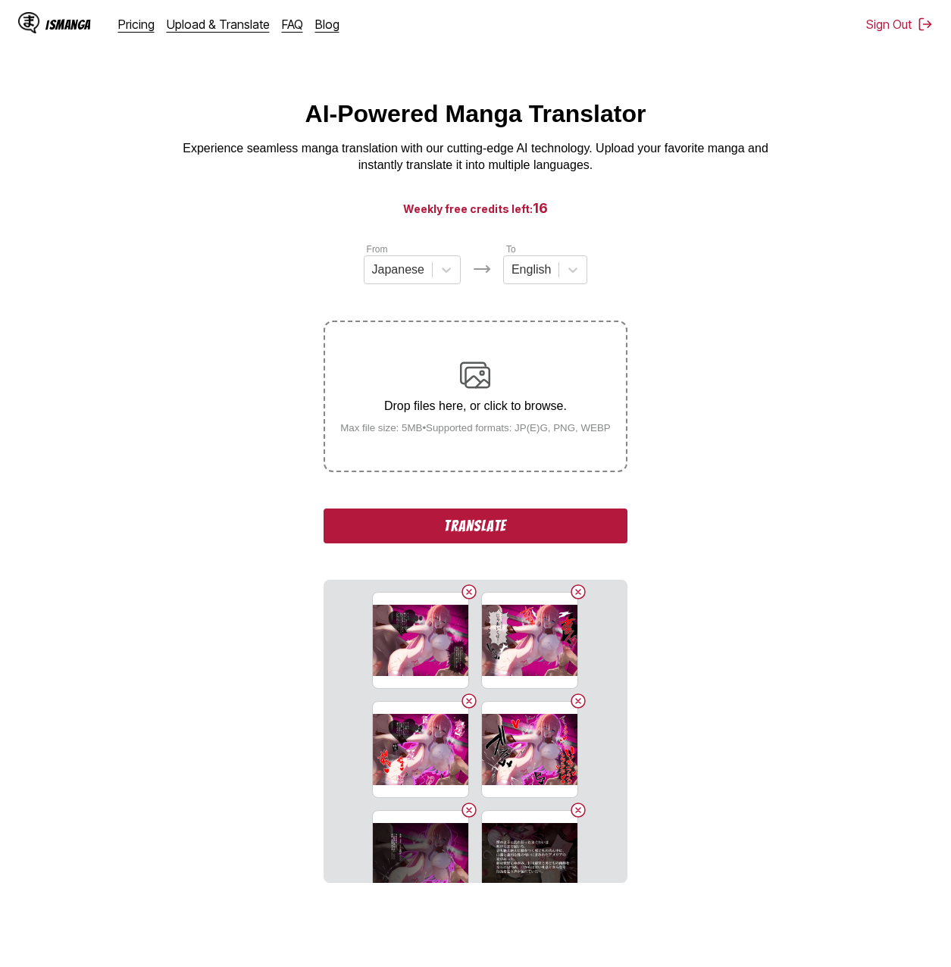
click at [570, 519] on button "Translate" at bounding box center [474, 525] width 303 height 35
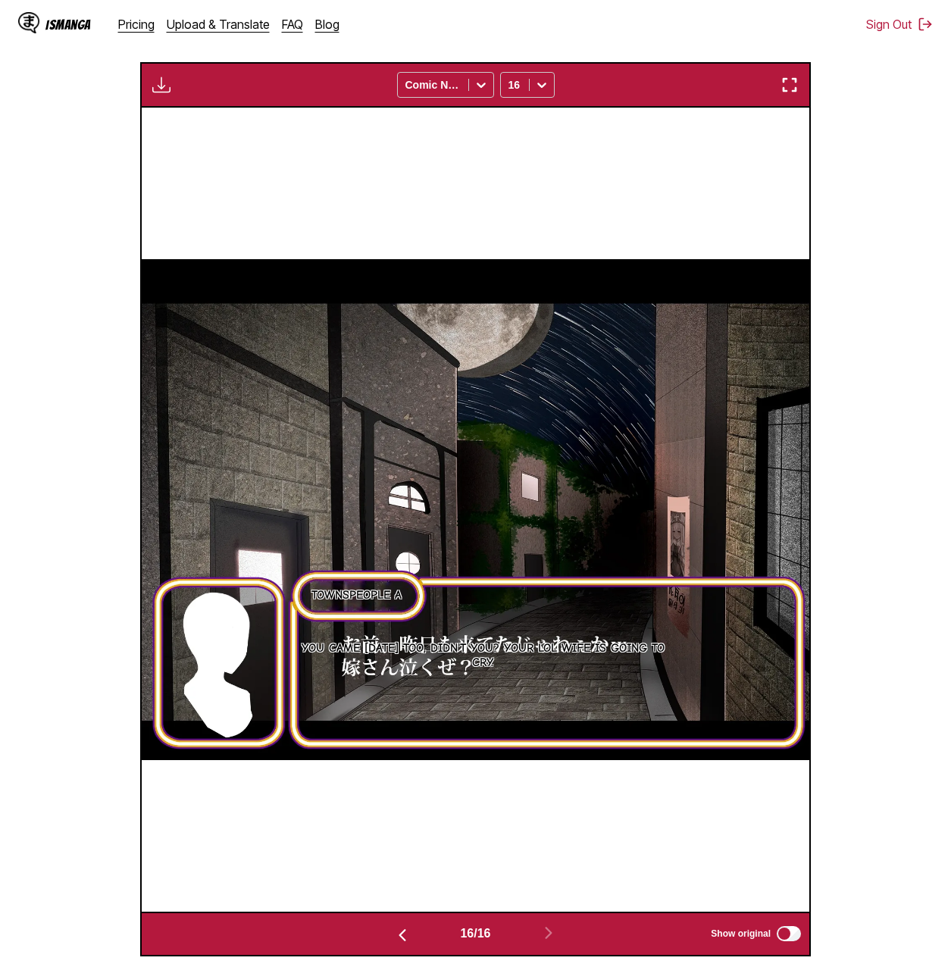
scroll to position [219, 0]
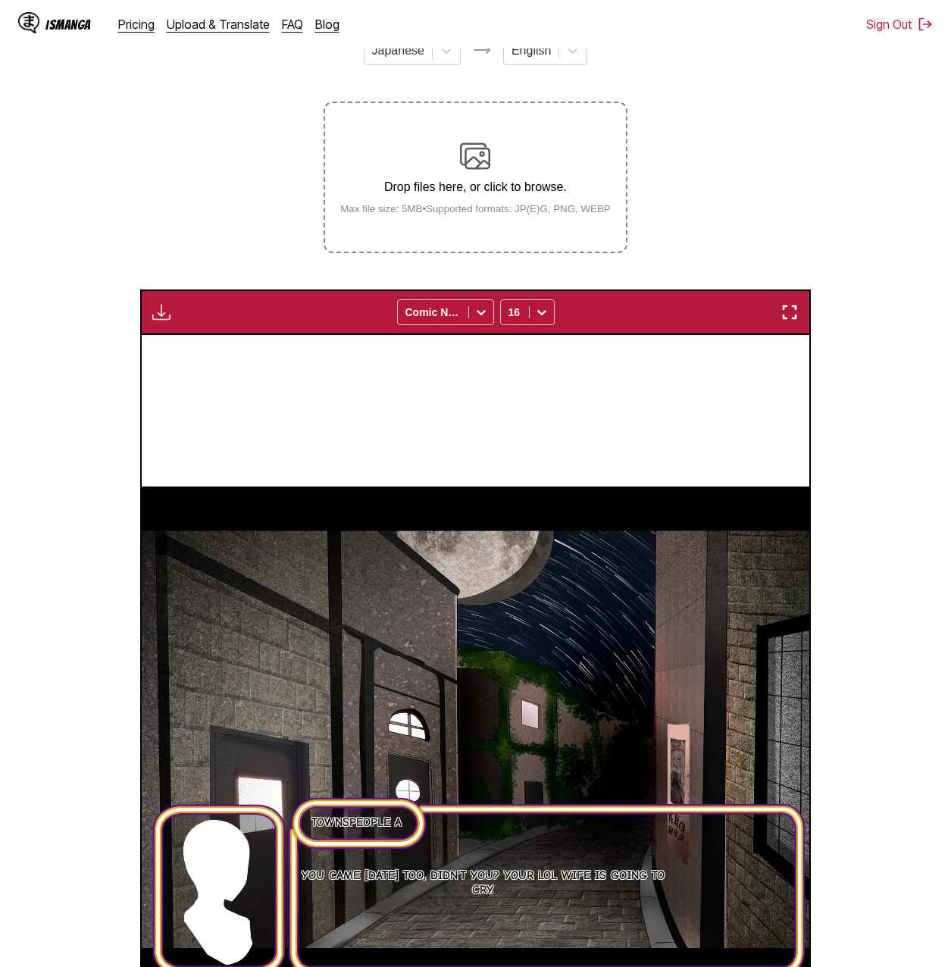
click at [155, 311] on img "button" at bounding box center [161, 312] width 18 height 18
click at [211, 360] on button "Download All" at bounding box center [202, 363] width 97 height 36
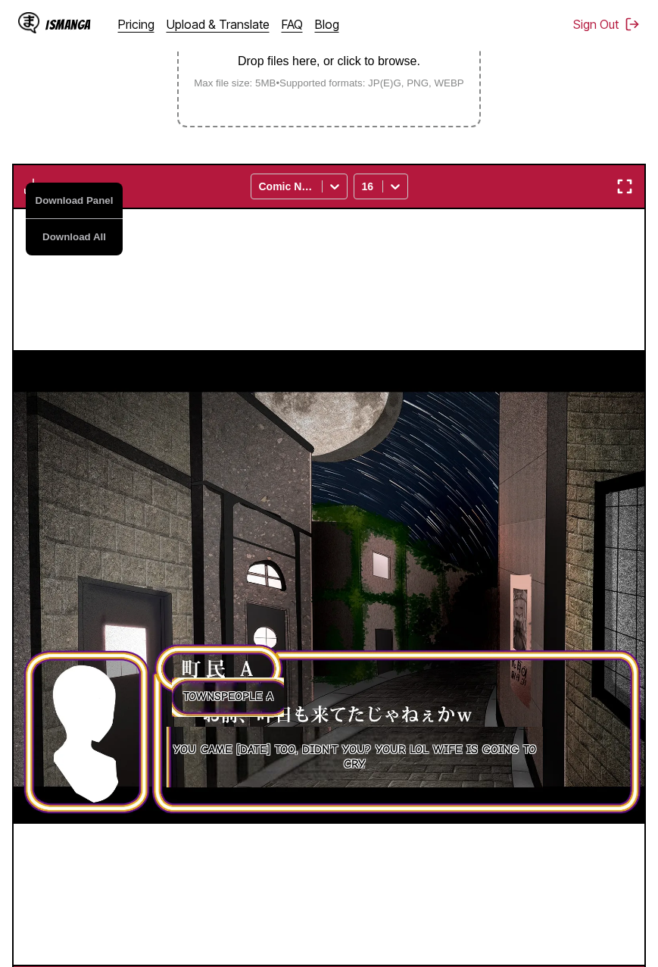
scroll to position [0, 9466]
